Goal: Task Accomplishment & Management: Manage account settings

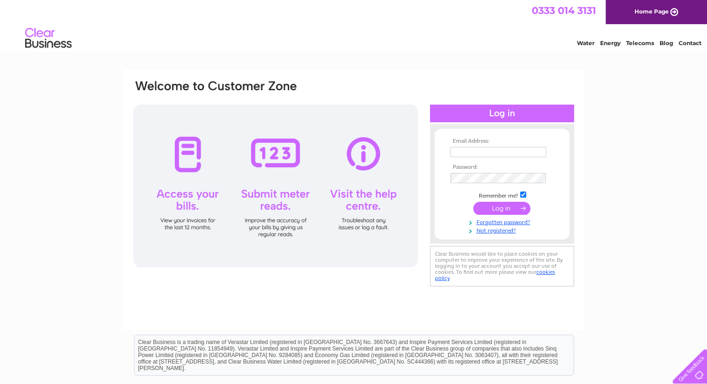
click at [494, 152] on input "text" at bounding box center [498, 152] width 96 height 10
type input "[PERSON_NAME][EMAIL_ADDRESS][DOMAIN_NAME]"
click at [473, 202] on input "submit" at bounding box center [501, 208] width 57 height 13
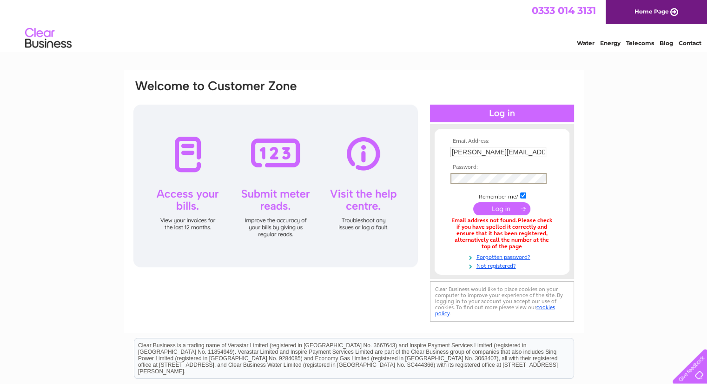
click at [473, 202] on input "submit" at bounding box center [501, 208] width 57 height 13
click at [530, 152] on input "[PERSON_NAME][EMAIL_ADDRESS][DOMAIN_NAME]" at bounding box center [498, 152] width 97 height 11
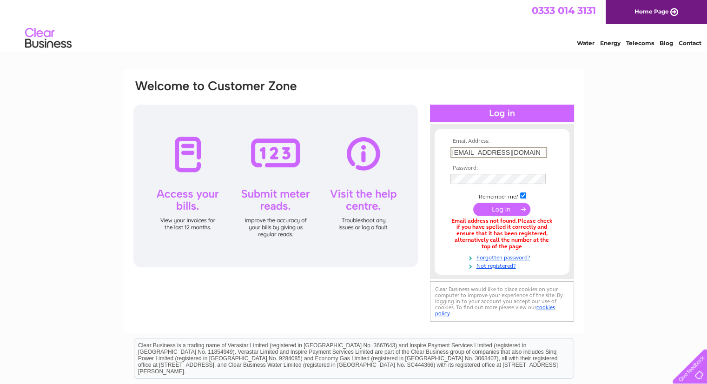
type input "[EMAIL_ADDRESS][DOMAIN_NAME]"
click at [473, 202] on input "submit" at bounding box center [501, 208] width 57 height 13
